Goal: Navigation & Orientation: Find specific page/section

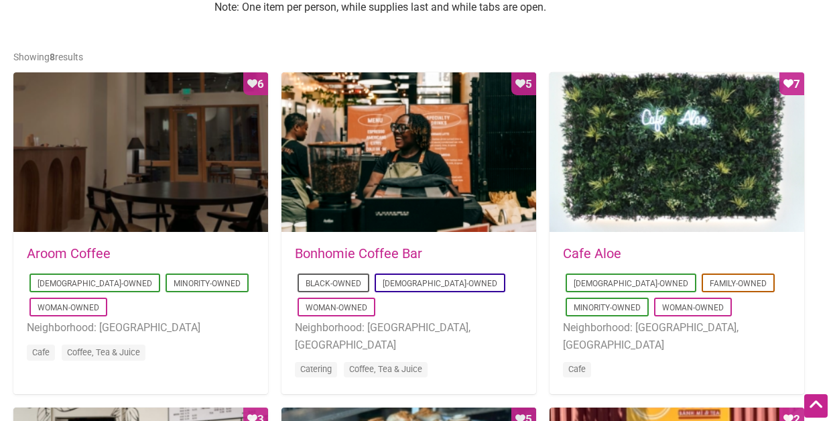
scroll to position [642, 0]
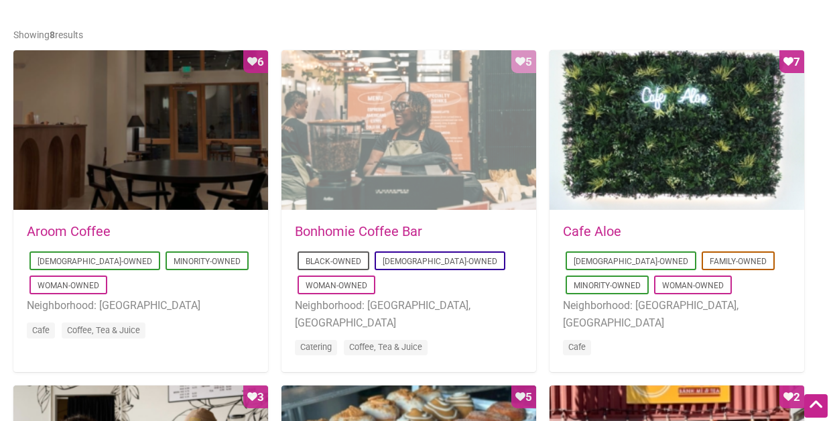
click at [477, 89] on div "Favorite Count 5" at bounding box center [409, 130] width 255 height 161
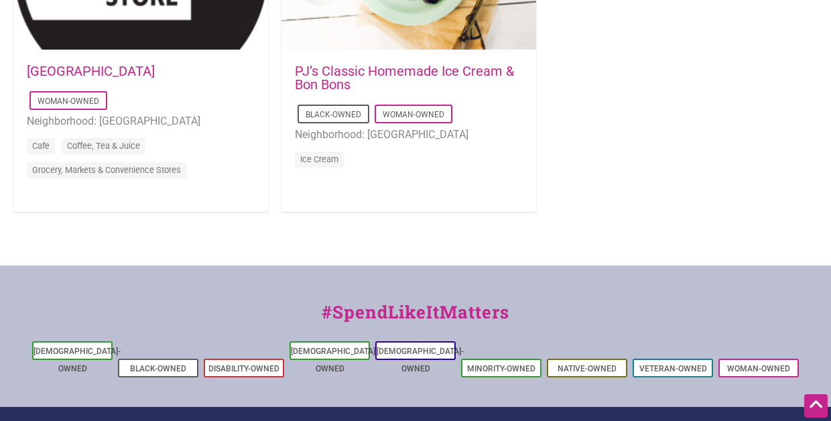
scroll to position [1478, 0]
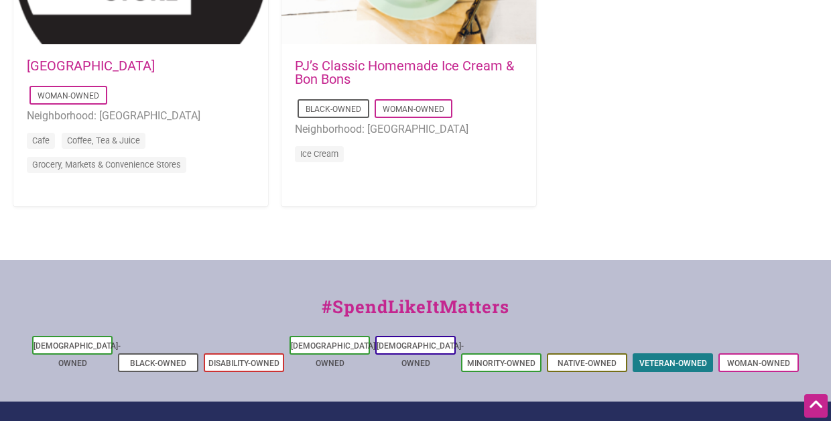
click at [684, 353] on li "Veteran-Owned" at bounding box center [673, 362] width 80 height 19
click at [676, 359] on link "Veteran-Owned" at bounding box center [673, 363] width 68 height 9
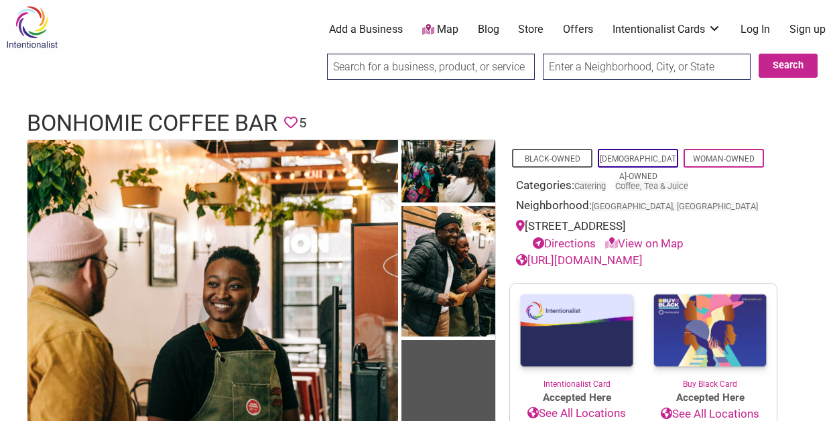
scroll to position [1, 0]
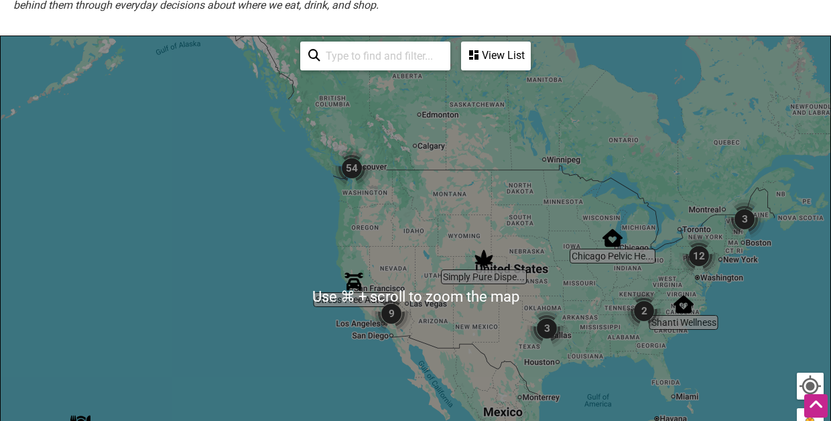
scroll to position [277, 0]
